Goal: Complete application form

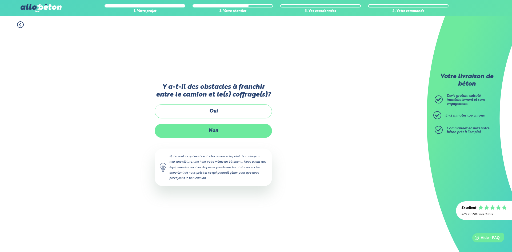
click at [208, 134] on label "Non" at bounding box center [213, 131] width 117 height 14
click at [0, 0] on input "Non" at bounding box center [0, 0] width 0 height 0
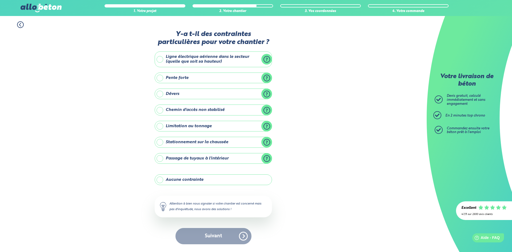
click at [221, 182] on label "Aucune contrainte" at bounding box center [213, 179] width 117 height 11
click at [0, 0] on input "Aucune contrainte" at bounding box center [0, 0] width 0 height 0
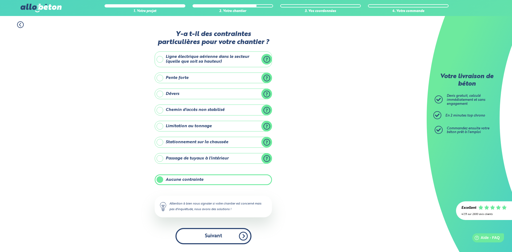
click at [217, 238] on button "Suivant" at bounding box center [213, 236] width 76 height 16
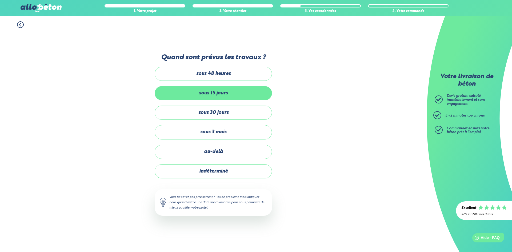
click at [223, 94] on label "sous 15 jours" at bounding box center [213, 93] width 117 height 14
click at [0, 0] on input "sous 15 jours" at bounding box center [0, 0] width 0 height 0
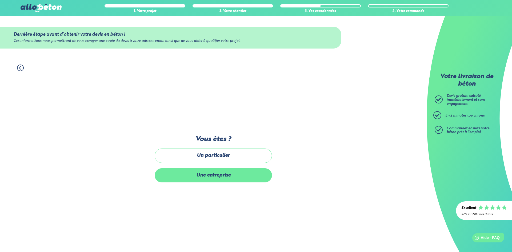
click at [217, 175] on label "Une entreprise" at bounding box center [213, 175] width 117 height 14
click at [0, 0] on input "Une entreprise" at bounding box center [0, 0] width 0 height 0
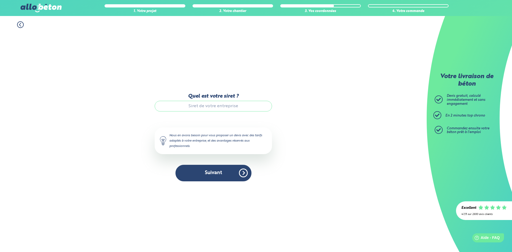
click at [206, 107] on input "Quel est votre siret ?" at bounding box center [213, 106] width 117 height 11
click at [206, 108] on input "Quel est votre siret ?" at bounding box center [213, 106] width 117 height 11
paste input "879 403 863 00019"
type input "879 403 863 00019"
click at [211, 177] on button "Suivant" at bounding box center [213, 173] width 76 height 16
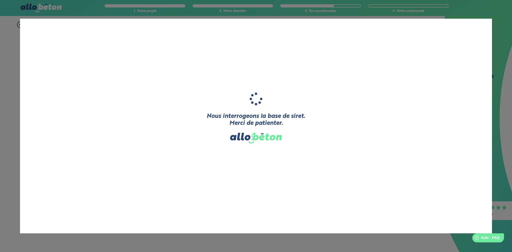
type input "BKE BREST KARTING ELECTRIQUE"
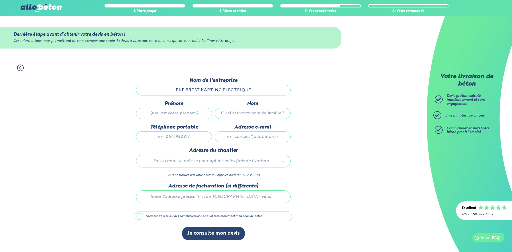
click at [183, 114] on input "Prénom" at bounding box center [174, 113] width 76 height 11
click at [187, 114] on input "Prénom" at bounding box center [174, 113] width 76 height 11
type input "mickael"
click at [232, 114] on input "Nom" at bounding box center [252, 113] width 76 height 11
type input "thepaut"
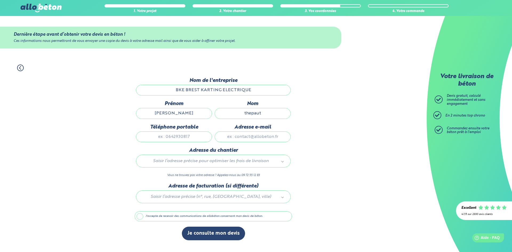
click at [185, 136] on input "Téléphone portable" at bounding box center [174, 136] width 76 height 11
type input "0768273907"
drag, startPoint x: 241, startPoint y: 140, endPoint x: 244, endPoint y: 140, distance: 2.9
click at [241, 140] on input "Adresse e-mail" at bounding box center [252, 136] width 76 height 11
type input "stemik00@gmail.com"
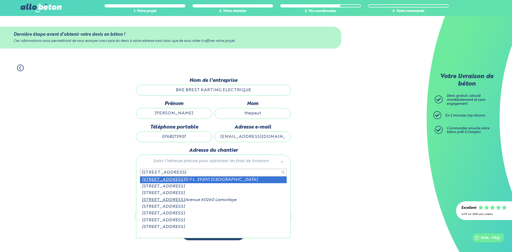
type input "35 avenue 1ere"
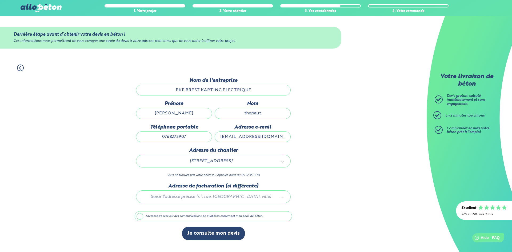
click at [169, 217] on label "J'accepte de recevoir des communications de allobéton concernant mon devis de b…" at bounding box center [213, 216] width 157 height 10
click at [0, 0] on input "J'accepte de recevoir des communications de allobéton concernant mon devis de b…" at bounding box center [0, 0] width 0 height 0
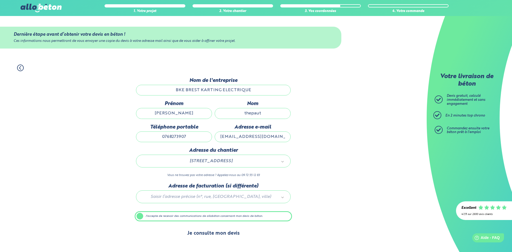
click at [212, 234] on button "Je consulte mon devis" at bounding box center [213, 233] width 63 height 14
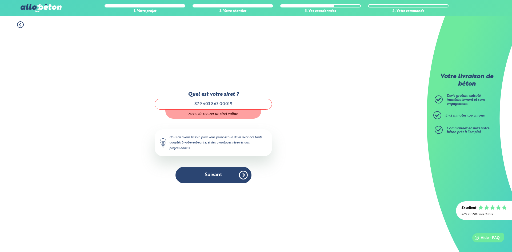
click at [203, 104] on input "879 403 863 00019" at bounding box center [213, 104] width 117 height 11
click at [211, 105] on input "879403 863 00019" at bounding box center [213, 104] width 117 height 11
click at [220, 104] on input "879403863 00019" at bounding box center [213, 104] width 117 height 11
type input "87940386300019"
click at [215, 172] on button "Suivant" at bounding box center [213, 175] width 76 height 16
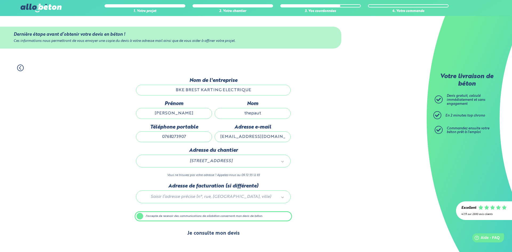
click at [202, 236] on button "Je consulte mon devis" at bounding box center [213, 233] width 63 height 14
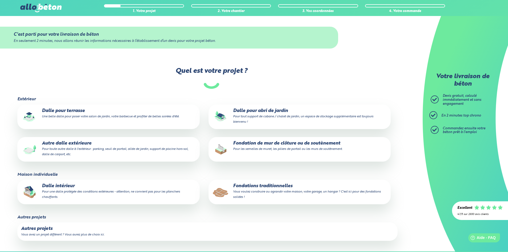
click at [261, 117] on small "Pour tout support de cabane / chalet de jardin, un espace de stockage supplémen…" at bounding box center [303, 119] width 140 height 9
click at [0, 0] on input "Dalle pour abri de jardin Pour tout support de cabane / chalet de jardin, un es…" at bounding box center [0, 0] width 0 height 0
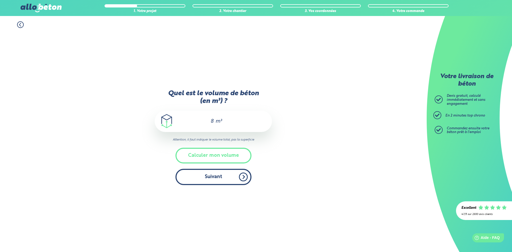
click at [216, 178] on button "Suivant" at bounding box center [213, 177] width 76 height 16
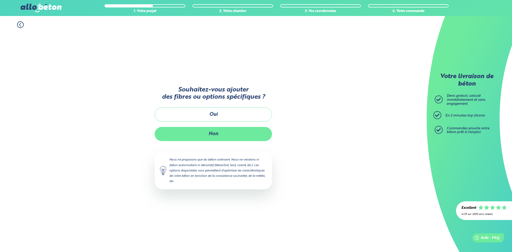
click at [223, 134] on button "Non" at bounding box center [213, 134] width 117 height 14
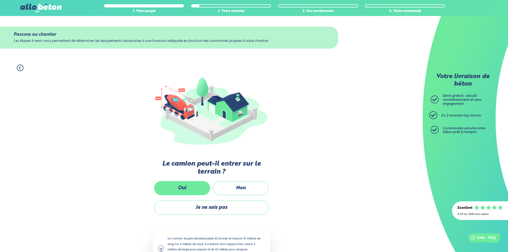
click at [197, 185] on label "Oui" at bounding box center [182, 188] width 56 height 14
click at [0, 0] on input "Oui" at bounding box center [0, 0] width 0 height 0
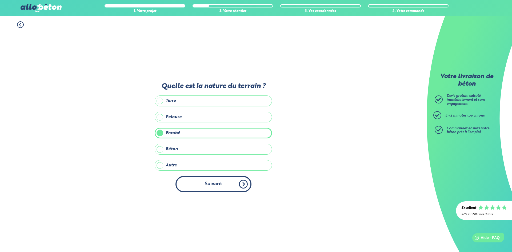
click at [210, 187] on button "Suivant" at bounding box center [213, 184] width 76 height 16
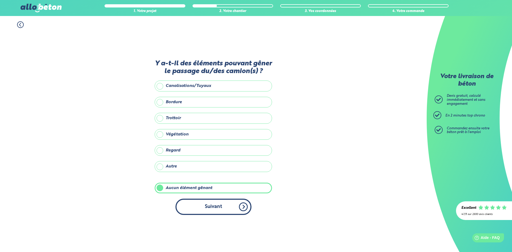
click at [210, 203] on button "Suivant" at bounding box center [213, 207] width 76 height 16
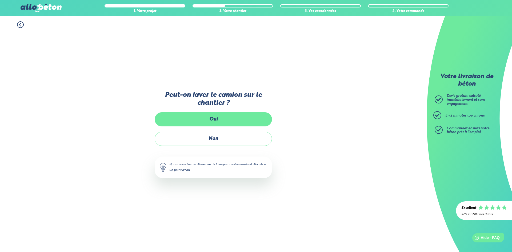
click at [220, 119] on label "Oui" at bounding box center [213, 119] width 117 height 14
click at [0, 0] on input "Oui" at bounding box center [0, 0] width 0 height 0
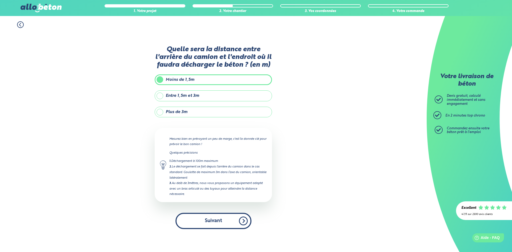
click at [210, 219] on button "Suivant" at bounding box center [213, 221] width 76 height 16
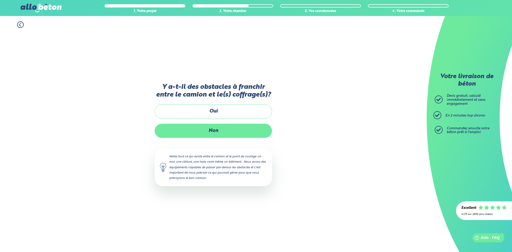
click at [223, 130] on label "Non" at bounding box center [213, 131] width 117 height 14
click at [0, 0] on input "Non" at bounding box center [0, 0] width 0 height 0
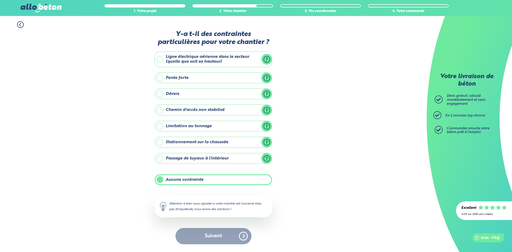
click at [214, 240] on div "Suivant" at bounding box center [213, 236] width 117 height 16
click at [211, 179] on label "Aucune contrainte" at bounding box center [213, 179] width 117 height 11
click at [0, 0] on input "Aucune contrainte" at bounding box center [0, 0] width 0 height 0
click at [204, 180] on label "Aucune contrainte" at bounding box center [213, 179] width 117 height 11
click at [0, 0] on input "Aucune contrainte" at bounding box center [0, 0] width 0 height 0
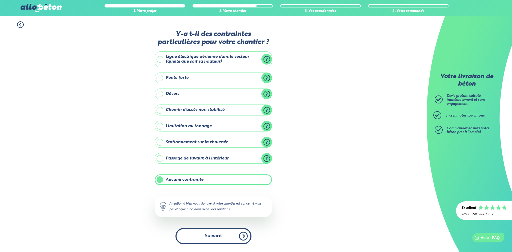
click at [212, 238] on button "Suivant" at bounding box center [213, 236] width 76 height 16
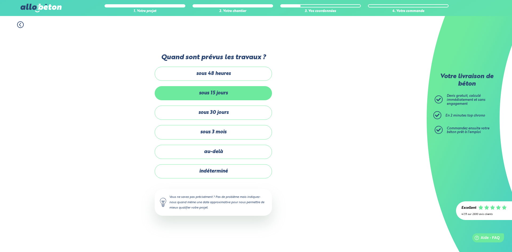
click at [219, 96] on label "sous 15 jours" at bounding box center [213, 93] width 117 height 14
click at [0, 0] on input "sous 15 jours" at bounding box center [0, 0] width 0 height 0
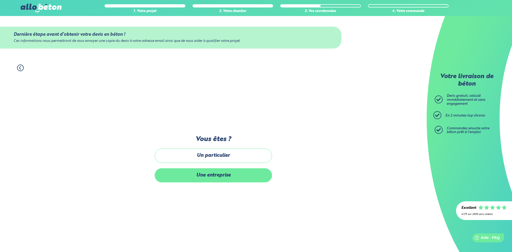
click at [219, 180] on label "Une entreprise" at bounding box center [213, 175] width 117 height 14
click at [0, 0] on input "Une entreprise" at bounding box center [0, 0] width 0 height 0
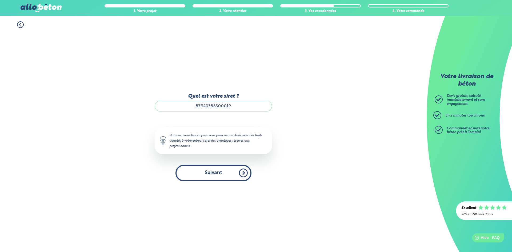
click at [220, 174] on button "Suivant" at bounding box center [213, 173] width 76 height 16
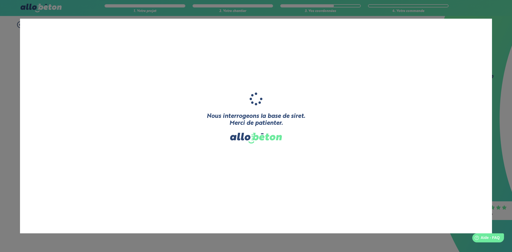
type input "BKE BREST KARTING ELECTRIQUE"
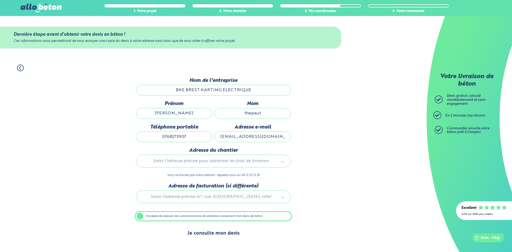
click at [219, 232] on button "Je consulte mon devis" at bounding box center [213, 233] width 63 height 14
click at [256, 92] on input "BKE BREST KARTING ELECTRIQUE" at bounding box center [213, 90] width 155 height 11
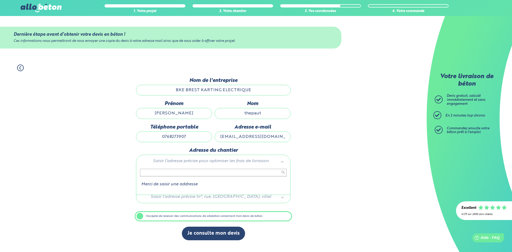
click at [218, 174] on input "text" at bounding box center [213, 172] width 147 height 7
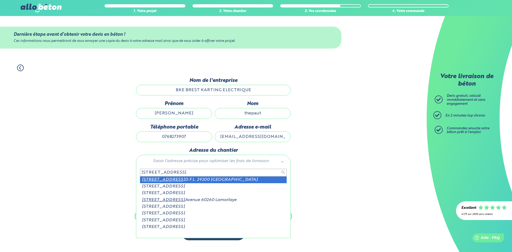
type input "35 avenue 1ere"
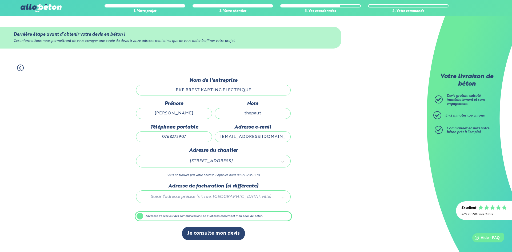
click at [316, 190] on div "1. Votre projet 2. Votre chantier 3. Vos coordonnées 4. Votre commande Dernière…" at bounding box center [213, 155] width 426 height 193
click at [257, 92] on input "BKE BREST KARTING ELECTRIQUE" at bounding box center [213, 90] width 155 height 11
click at [190, 116] on input "mickael" at bounding box center [174, 113] width 76 height 11
click at [266, 113] on input "thepaut" at bounding box center [252, 113] width 76 height 11
click at [186, 137] on input "0768273907" at bounding box center [174, 136] width 76 height 11
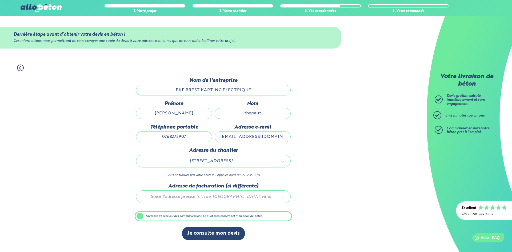
click at [223, 138] on input "stemik00@gmail.com" at bounding box center [252, 136] width 76 height 11
click at [213, 216] on label "J'accepte de recevoir des communications de allobéton concernant mon devis de b…" at bounding box center [213, 216] width 157 height 10
click at [0, 0] on input "J'accepte de recevoir des communications de allobéton concernant mon devis de b…" at bounding box center [0, 0] width 0 height 0
click at [213, 216] on label "J'accepte de recevoir des communications de allobéton concernant mon devis de b…" at bounding box center [213, 216] width 157 height 10
click at [0, 0] on input "J'accepte de recevoir des communications de allobéton concernant mon devis de b…" at bounding box center [0, 0] width 0 height 0
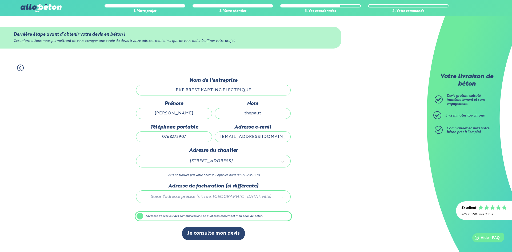
click at [231, 198] on div at bounding box center [213, 195] width 157 height 25
click at [260, 92] on input "BKE BREST KARTING ELECTRIQUE" at bounding box center [213, 90] width 155 height 11
click at [254, 87] on input "BKE BREST KARTING ELECTRIQUE" at bounding box center [213, 90] width 155 height 11
click at [248, 89] on input "BKE BREST KARTING ELECTRIQUE" at bounding box center [213, 90] width 155 height 11
drag, startPoint x: 243, startPoint y: 91, endPoint x: 243, endPoint y: 99, distance: 8.5
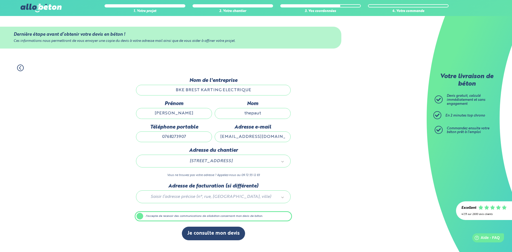
click at [243, 91] on input "BKE BREST KARTING ELECTRIQUE" at bounding box center [213, 90] width 155 height 11
click at [215, 217] on label "J'accepte de recevoir des communications de allobéton concernant mon devis de b…" at bounding box center [213, 216] width 157 height 10
click at [0, 0] on input "J'accepte de recevoir des communications de allobéton concernant mon devis de b…" at bounding box center [0, 0] width 0 height 0
click at [208, 242] on div "Je consulte mon devis" at bounding box center [213, 235] width 157 height 19
click at [197, 221] on label "J'accepte de recevoir des communications de allobéton concernant mon devis de b…" at bounding box center [213, 216] width 157 height 10
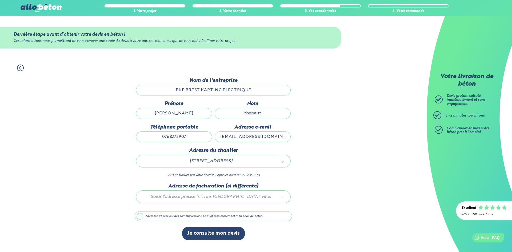
click at [0, 0] on input "J'accepte de recevoir des communications de allobéton concernant mon devis de b…" at bounding box center [0, 0] width 0 height 0
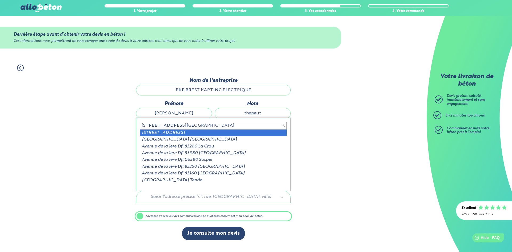
type input "35 avenue 1ere dfl"
click at [210, 123] on input "35 avenue 1ere dfl" at bounding box center [213, 125] width 147 height 7
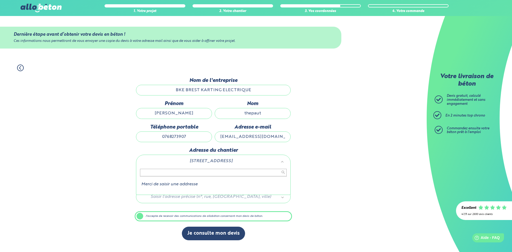
click at [228, 173] on input "text" at bounding box center [213, 172] width 147 height 7
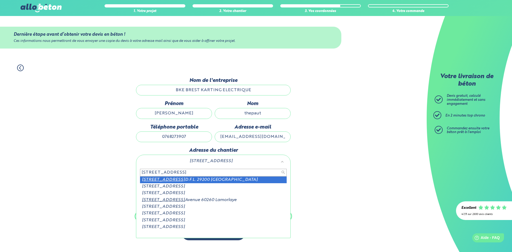
type input "35 avenue 1ere"
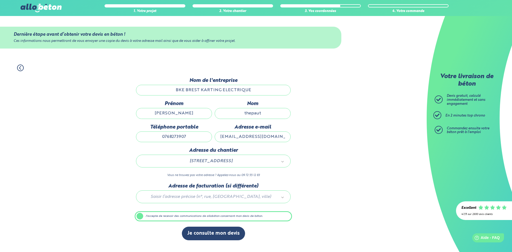
drag, startPoint x: 253, startPoint y: 92, endPoint x: 152, endPoint y: 92, distance: 101.5
click at [152, 92] on input "BKE BREST KARTING ELECTRIQUE" at bounding box center [213, 90] width 155 height 11
click at [23, 68] on circle at bounding box center [20, 68] width 6 height 6
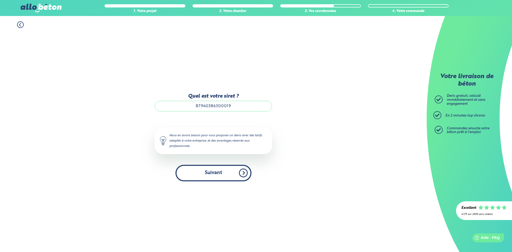
click at [216, 174] on button "Suivant" at bounding box center [213, 173] width 76 height 16
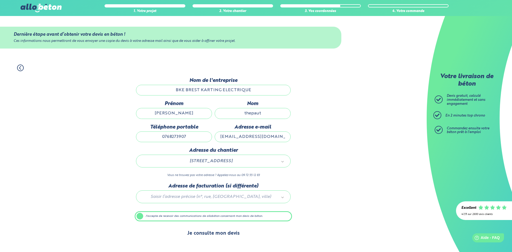
click at [210, 232] on button "Je consulte mon devis" at bounding box center [213, 233] width 63 height 14
click at [217, 233] on button "Je consulte mon devis" at bounding box center [213, 233] width 63 height 14
click at [231, 236] on button "Je consulte mon devis" at bounding box center [213, 233] width 63 height 14
click at [209, 217] on label "J'accepte de recevoir des communications de allobéton concernant mon devis de b…" at bounding box center [213, 216] width 157 height 10
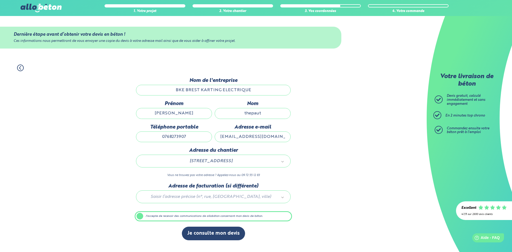
click at [0, 0] on input "J'accepte de recevoir des communications de allobéton concernant mon devis de b…" at bounding box center [0, 0] width 0 height 0
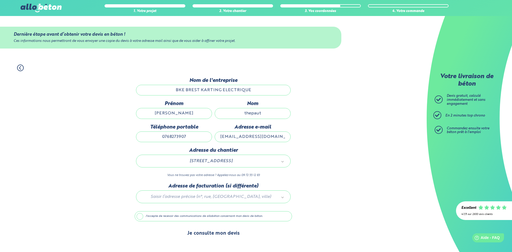
click at [207, 236] on button "Je consulte mon devis" at bounding box center [213, 233] width 63 height 14
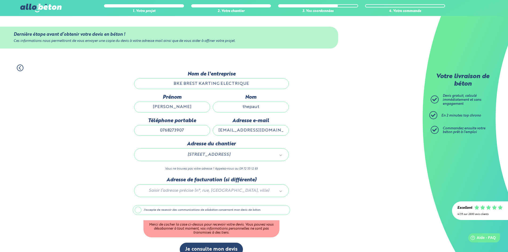
click at [195, 209] on label "J'accepte de recevoir des communications de allobéton concernant mon devis de b…" at bounding box center [211, 210] width 157 height 10
click at [0, 0] on input "J'accepte de recevoir des communications de allobéton concernant mon devis de b…" at bounding box center [0, 0] width 0 height 0
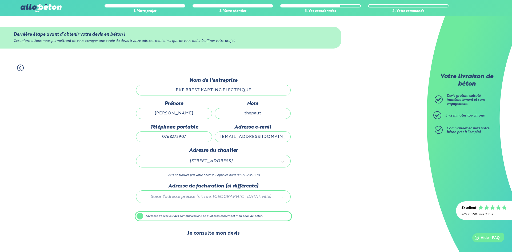
click at [206, 234] on button "Je consulte mon devis" at bounding box center [213, 233] width 63 height 14
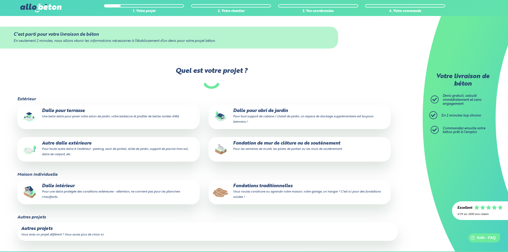
click at [260, 118] on small "Pour tout support de cabane / chalet de jardin, un espace de stockage supplémen…" at bounding box center [303, 119] width 140 height 9
click at [0, 0] on input "Dalle pour abri de jardin Pour tout support de cabane / chalet de jardin, un es…" at bounding box center [0, 0] width 0 height 0
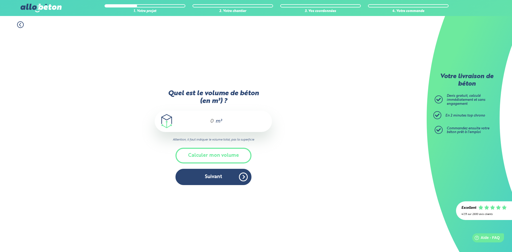
click at [231, 124] on div "m³" at bounding box center [213, 121] width 117 height 21
type input "8"
click at [217, 180] on button "Suivant" at bounding box center [213, 177] width 76 height 16
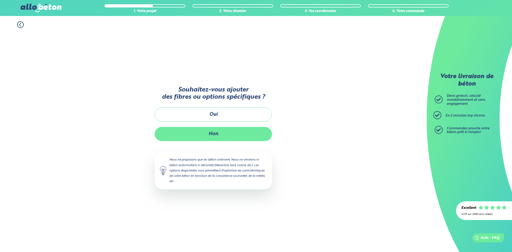
click at [206, 131] on button "Non" at bounding box center [213, 134] width 117 height 14
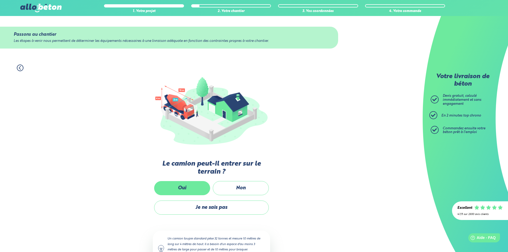
click at [190, 187] on label "Oui" at bounding box center [182, 188] width 56 height 14
click at [0, 0] on input "Oui" at bounding box center [0, 0] width 0 height 0
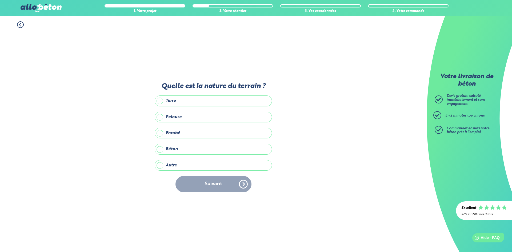
click at [206, 133] on label "Enrobé" at bounding box center [213, 133] width 117 height 11
click at [0, 0] on input "Enrobé" at bounding box center [0, 0] width 0 height 0
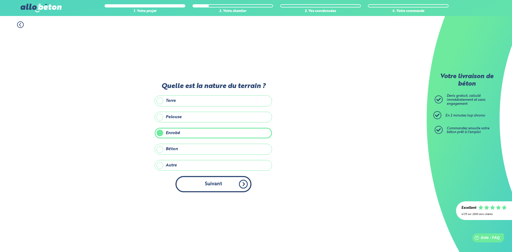
click at [209, 183] on button "Suivant" at bounding box center [213, 184] width 76 height 16
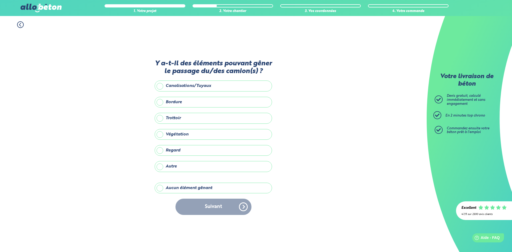
click at [195, 189] on label "Aucun élément gênant" at bounding box center [213, 188] width 117 height 11
click at [0, 0] on input "Aucun élément gênant" at bounding box center [0, 0] width 0 height 0
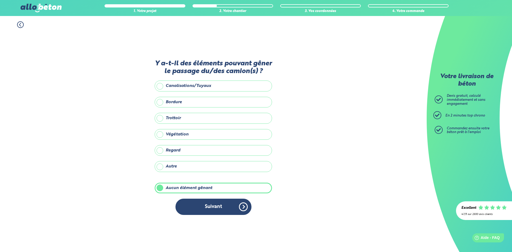
click at [201, 203] on button "Suivant" at bounding box center [213, 207] width 76 height 16
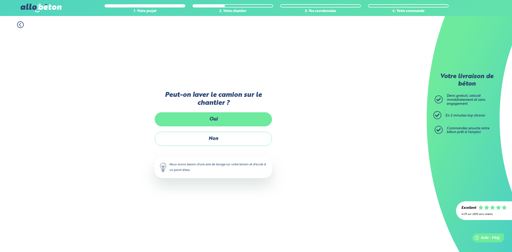
click at [211, 122] on label "Oui" at bounding box center [213, 119] width 117 height 14
click at [0, 0] on input "Oui" at bounding box center [0, 0] width 0 height 0
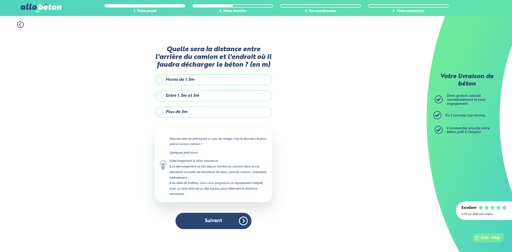
click at [177, 80] on label "Moins de 1,5m" at bounding box center [213, 79] width 117 height 11
click at [0, 0] on input "Moins de 1,5m" at bounding box center [0, 0] width 0 height 0
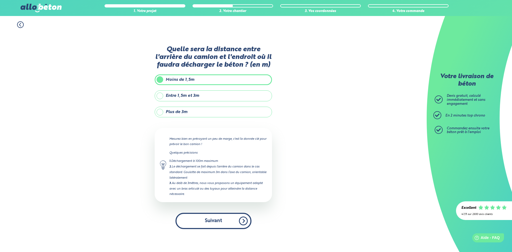
click at [208, 220] on button "Suivant" at bounding box center [213, 221] width 76 height 16
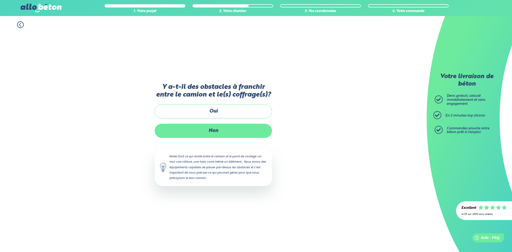
click at [209, 135] on label "Non" at bounding box center [213, 131] width 117 height 14
click at [0, 0] on input "Non" at bounding box center [0, 0] width 0 height 0
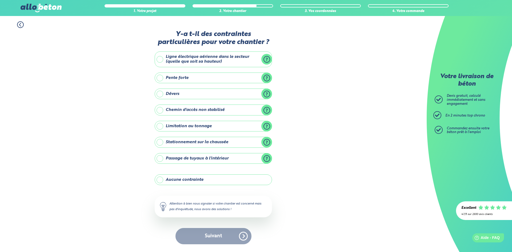
click at [205, 181] on label "Aucune contrainte" at bounding box center [213, 179] width 117 height 11
click at [0, 0] on input "Aucune contrainte" at bounding box center [0, 0] width 0 height 0
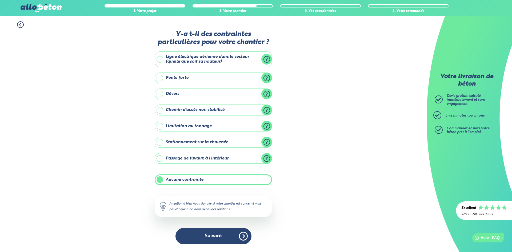
click at [203, 236] on button "Suivant" at bounding box center [213, 236] width 76 height 16
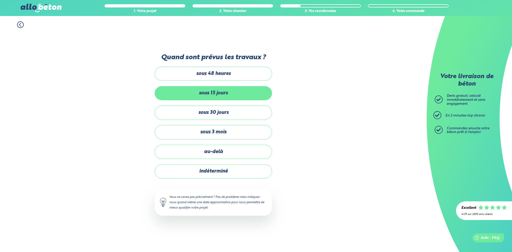
click at [214, 92] on label "sous 15 jours" at bounding box center [213, 93] width 117 height 14
click at [0, 0] on input "sous 15 jours" at bounding box center [0, 0] width 0 height 0
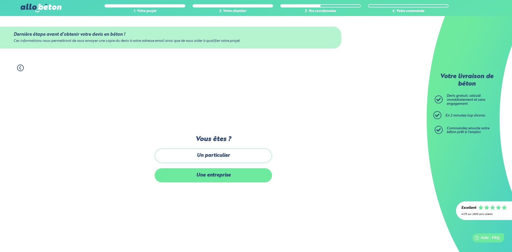
click at [222, 177] on label "Une entreprise" at bounding box center [213, 175] width 117 height 14
click at [0, 0] on input "Une entreprise" at bounding box center [0, 0] width 0 height 0
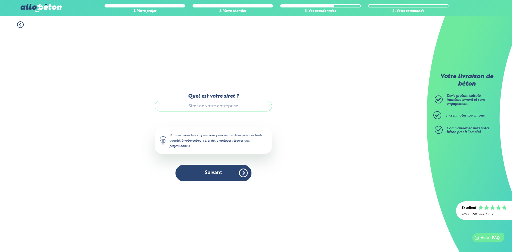
paste input "879 403 863 00019"
click at [220, 107] on input "879 403 863 00019" at bounding box center [213, 106] width 117 height 11
click at [211, 107] on input "879 403 86300019" at bounding box center [213, 106] width 117 height 11
click at [204, 106] on input "879 40386300019" at bounding box center [213, 106] width 117 height 11
type input "87940386300019"
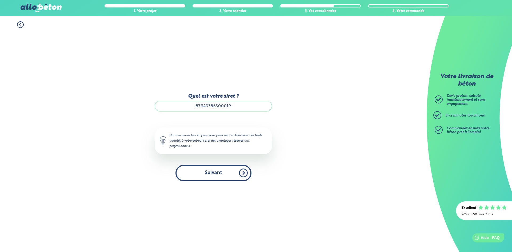
click at [212, 173] on button "Suivant" at bounding box center [213, 173] width 76 height 16
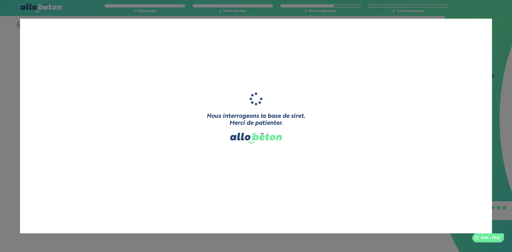
type input "BKE BREST KARTING ELECTRIQUE"
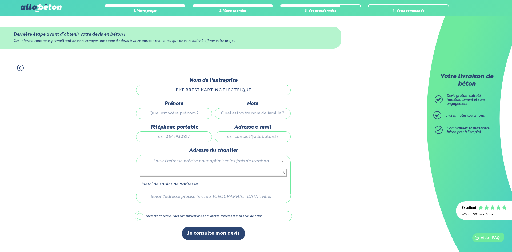
click at [191, 173] on input "text" at bounding box center [213, 172] width 147 height 7
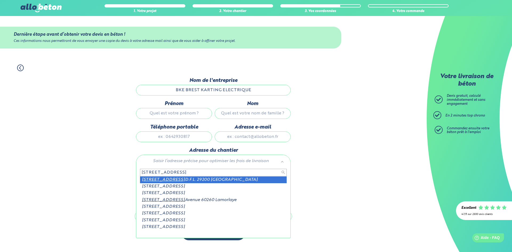
type input "35 avenue 1ere"
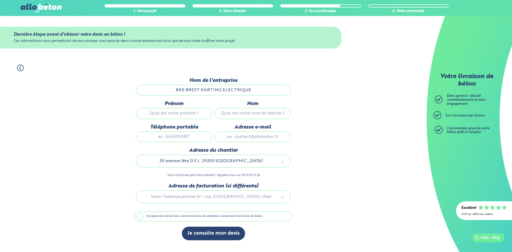
click at [180, 216] on label "J'accepte de recevoir des communications de allobéton concernant mon devis de b…" at bounding box center [213, 216] width 157 height 10
click at [0, 0] on input "J'accepte de recevoir des communications de allobéton concernant mon devis de b…" at bounding box center [0, 0] width 0 height 0
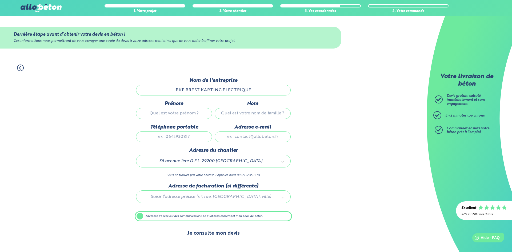
click at [211, 236] on button "Je consulte mon devis" at bounding box center [213, 233] width 63 height 14
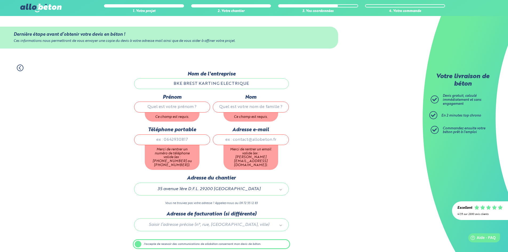
click at [165, 108] on input "Prénom" at bounding box center [172, 107] width 76 height 11
type input "mickael"
click at [238, 112] on input "Nom" at bounding box center [251, 107] width 76 height 11
type input "thepaut"
click at [331, 188] on div "1. Votre projet 2. Votre chantier 3. Vos coordonnées 4. Votre commande Dernière…" at bounding box center [211, 166] width 422 height 214
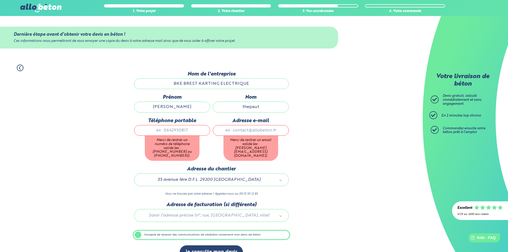
click at [195, 132] on input "Téléphone portable" at bounding box center [172, 130] width 76 height 11
type input "0768273907"
click at [231, 133] on input "Adresse e-mail" at bounding box center [251, 130] width 76 height 11
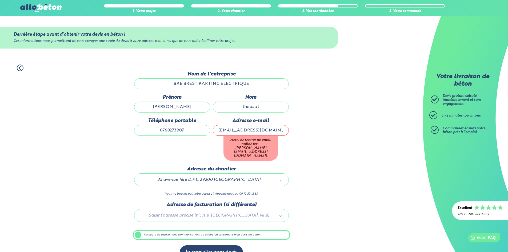
type input "stemik00@gmail.com"
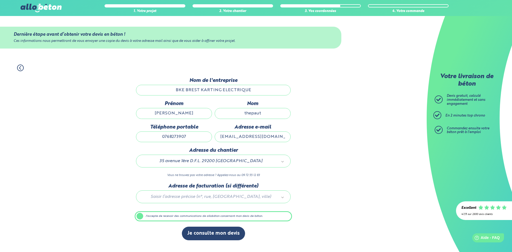
click at [309, 159] on div "1. Votre projet 2. Votre chantier 3. Vos coordonnées 4. Votre commande Dernière…" at bounding box center [213, 155] width 426 height 193
click at [207, 233] on button "Je consulte mon devis" at bounding box center [213, 233] width 63 height 14
